Goal: Task Accomplishment & Management: Use online tool/utility

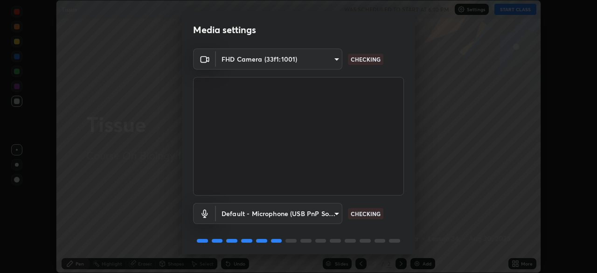
scroll to position [33, 0]
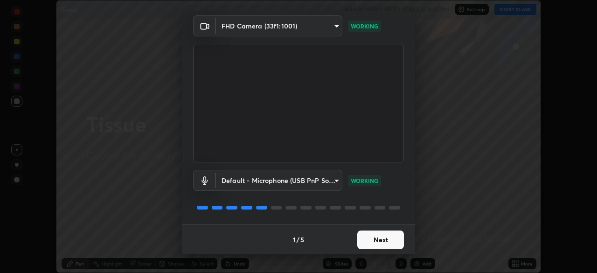
click at [373, 245] on button "Next" at bounding box center [380, 239] width 47 height 19
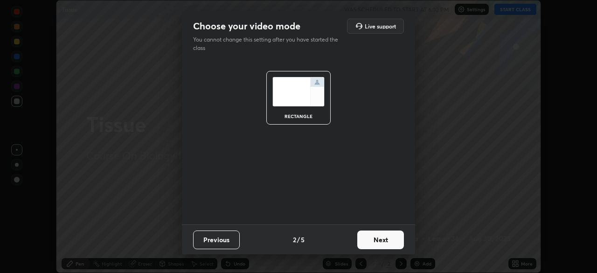
scroll to position [0, 0]
click at [377, 242] on button "Next" at bounding box center [380, 239] width 47 height 19
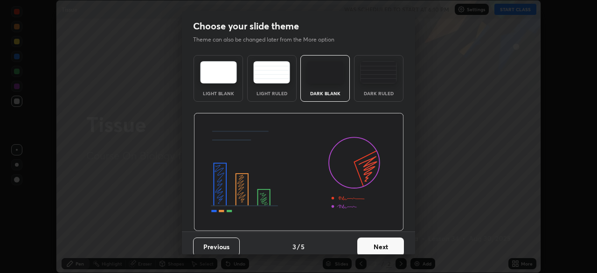
click at [392, 247] on button "Next" at bounding box center [380, 246] width 47 height 19
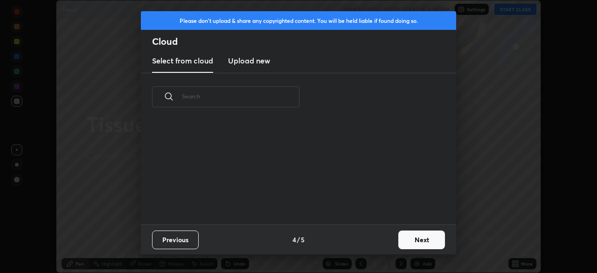
click at [423, 241] on button "Next" at bounding box center [421, 239] width 47 height 19
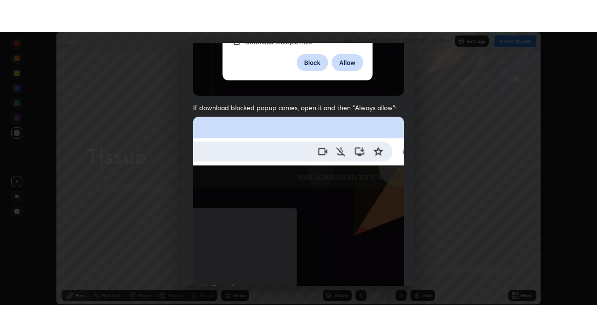
scroll to position [223, 0]
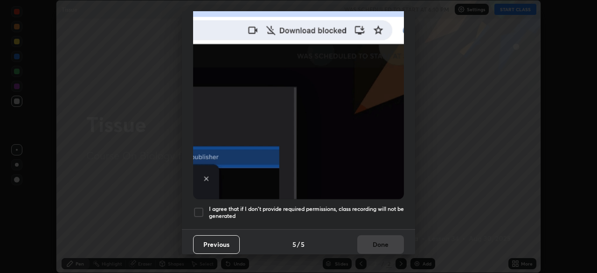
click at [197, 207] on div at bounding box center [198, 212] width 11 height 11
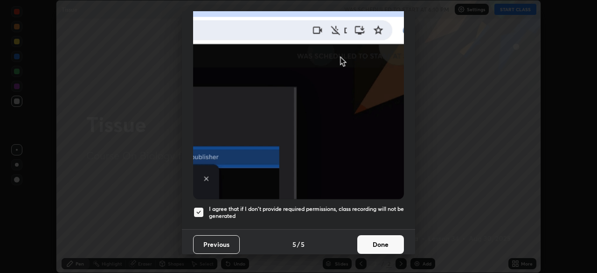
click at [389, 235] on button "Done" at bounding box center [380, 244] width 47 height 19
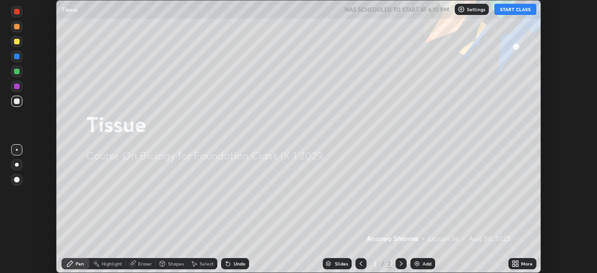
click at [506, 11] on button "START CLASS" at bounding box center [515, 9] width 42 height 11
click at [423, 264] on div "Add" at bounding box center [427, 263] width 9 height 5
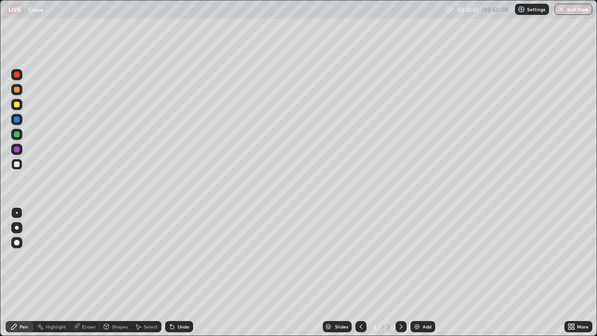
scroll to position [336, 597]
click at [417, 272] on div "Add" at bounding box center [423, 326] width 25 height 11
click at [17, 228] on div at bounding box center [17, 228] width 4 height 4
click at [425, 272] on div "Add" at bounding box center [427, 326] width 9 height 5
click at [16, 89] on div at bounding box center [17, 90] width 6 height 6
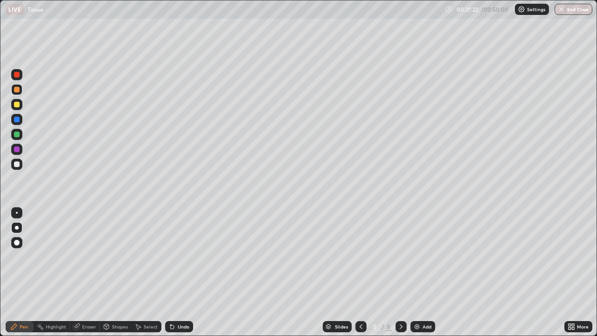
click at [16, 163] on div at bounding box center [17, 164] width 6 height 6
click at [17, 164] on div at bounding box center [17, 164] width 6 height 6
click at [17, 213] on div at bounding box center [17, 213] width 2 height 2
click at [16, 108] on div at bounding box center [16, 104] width 11 height 11
click at [19, 242] on div at bounding box center [17, 243] width 6 height 6
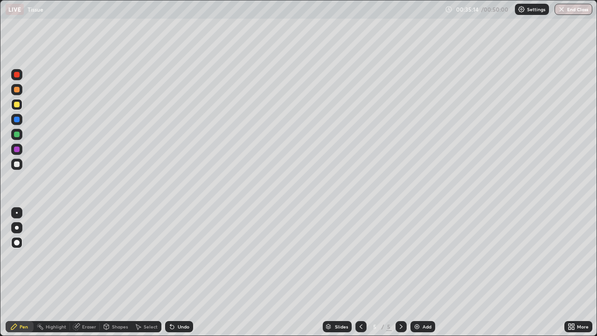
click at [17, 213] on div at bounding box center [17, 213] width 2 height 2
click at [14, 165] on div at bounding box center [17, 164] width 6 height 6
click at [16, 148] on div at bounding box center [17, 149] width 6 height 6
click at [19, 243] on div at bounding box center [17, 243] width 6 height 6
click at [14, 165] on div at bounding box center [17, 164] width 6 height 6
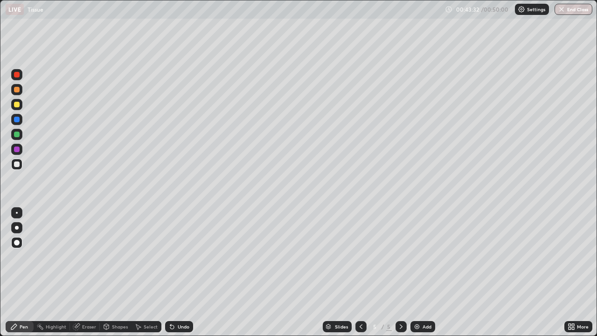
click at [17, 213] on div at bounding box center [17, 213] width 2 height 2
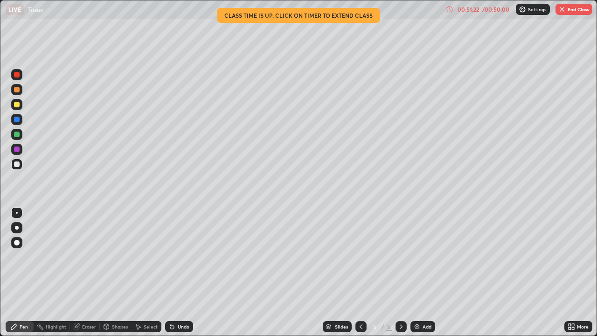
click at [570, 10] on button "End Class" at bounding box center [574, 9] width 37 height 11
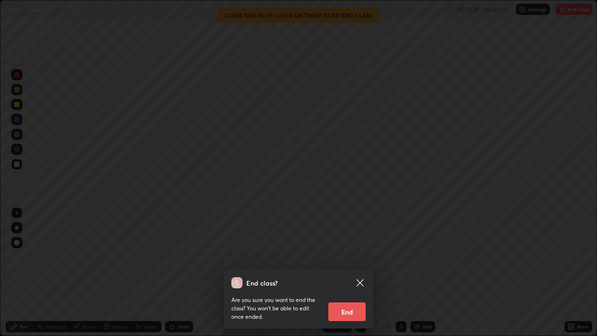
click at [335, 272] on button "End" at bounding box center [346, 311] width 37 height 19
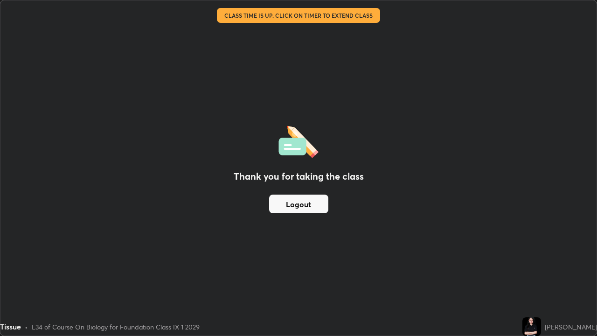
click at [315, 199] on button "Logout" at bounding box center [298, 204] width 59 height 19
